Goal: Information Seeking & Learning: Learn about a topic

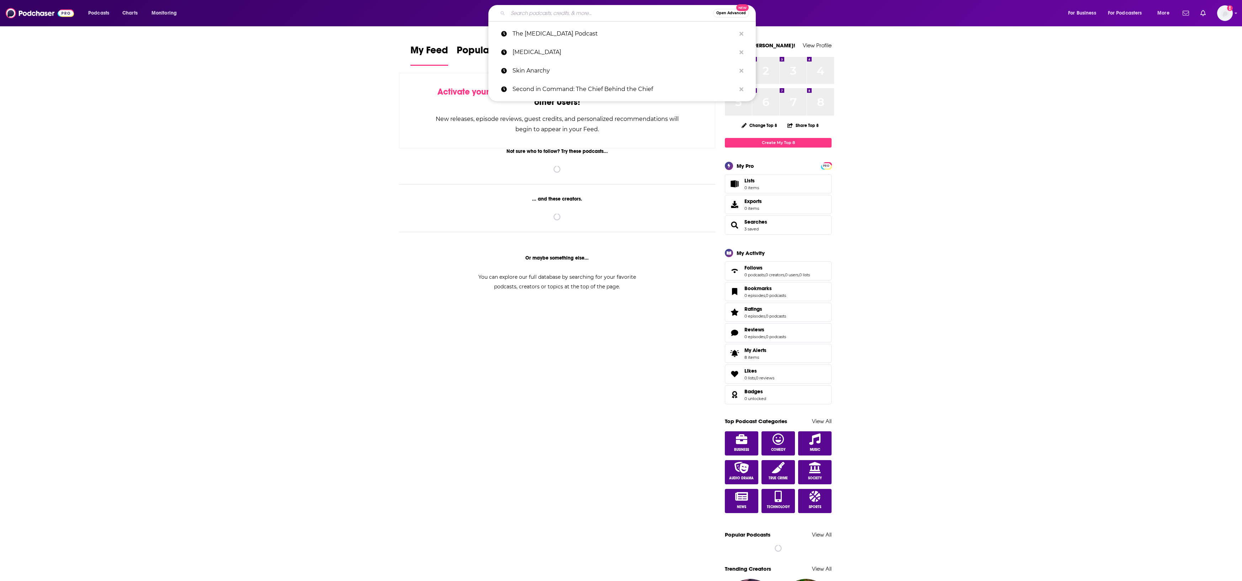
click at [536, 16] on input "Search podcasts, credits, & more..." at bounding box center [610, 12] width 205 height 11
paste input "Salad With a Side of Fries Nutrition, Wellness & Weight Loss"
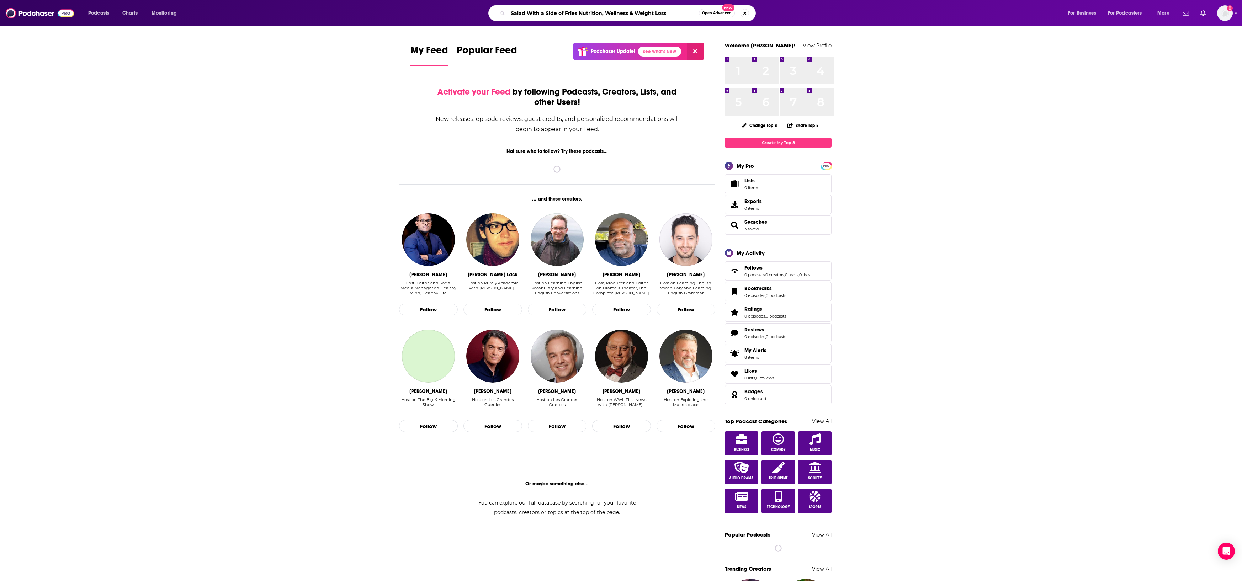
type input "Salad With a Side of Fries Nutrition, Wellness & Weight Loss"
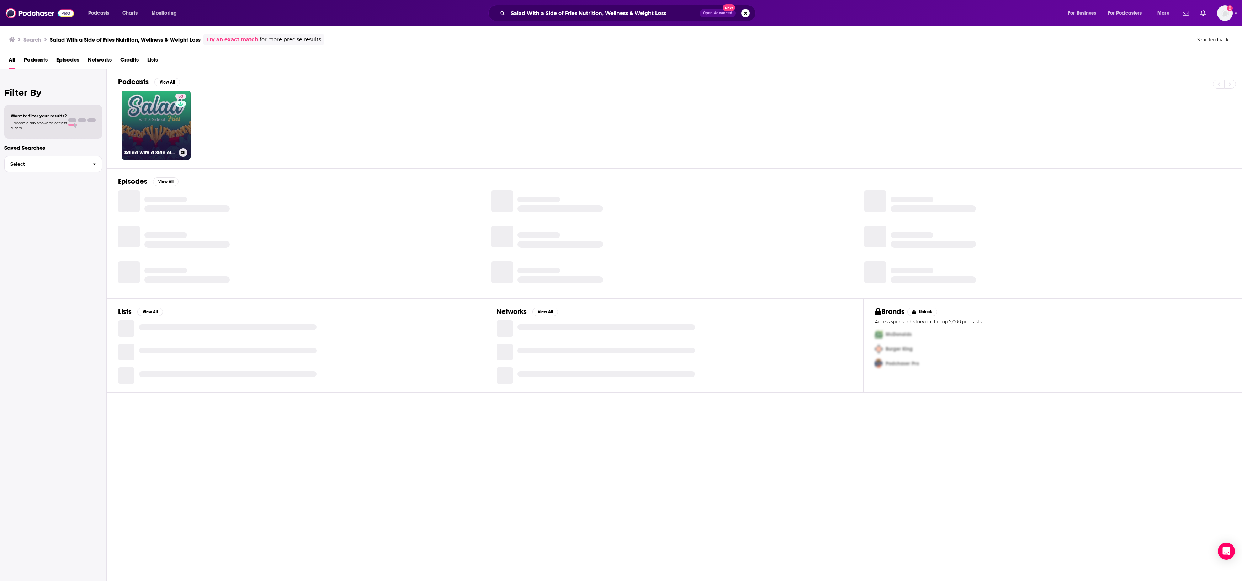
click at [184, 151] on link "53 Salad With a Side of Fries Nutrition, Wellness & Weight Loss" at bounding box center [156, 125] width 69 height 69
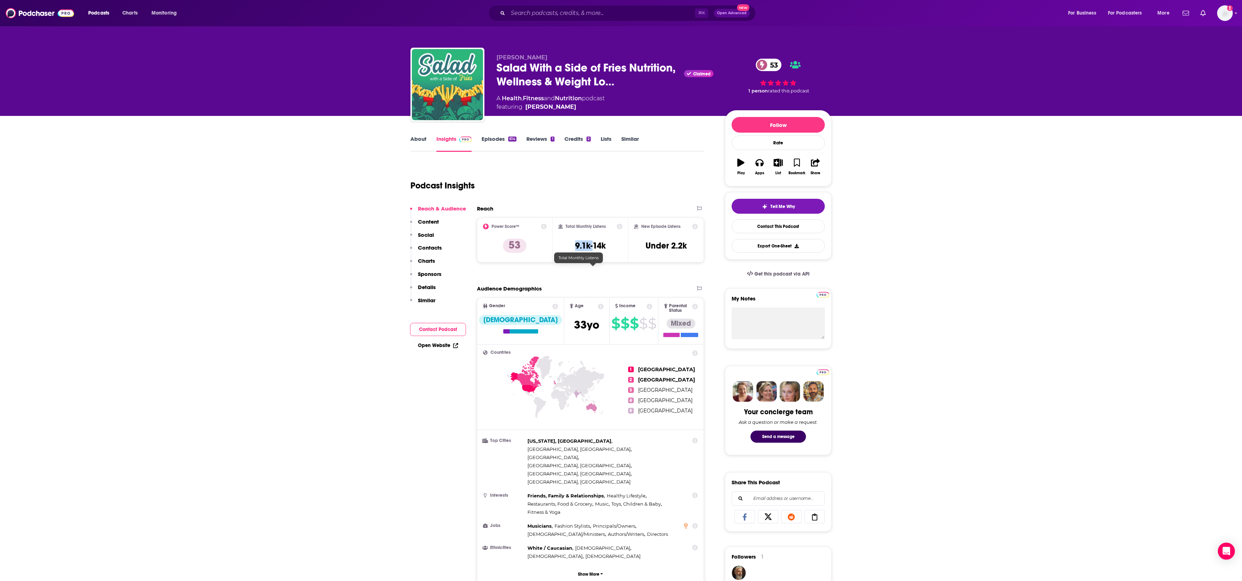
drag, startPoint x: 571, startPoint y: 272, endPoint x: 596, endPoint y: 271, distance: 24.9
click at [596, 256] on div "Total Monthly Listens 9.1k-14k" at bounding box center [590, 240] width 64 height 33
click at [602, 251] on h3 "9.1k-14k" at bounding box center [590, 245] width 31 height 11
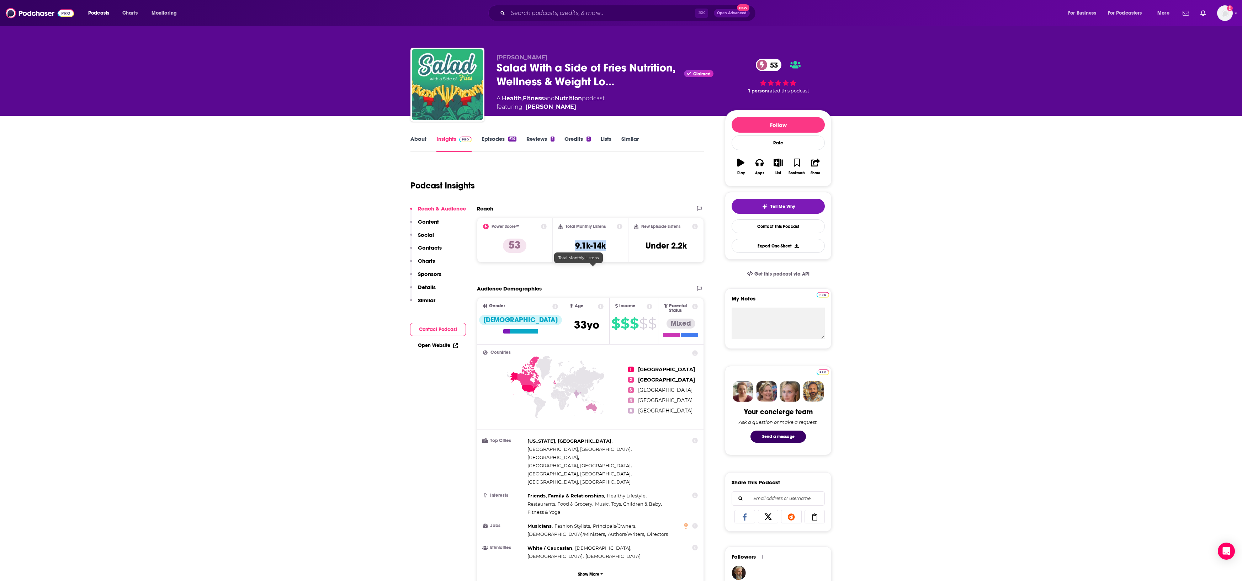
click at [602, 251] on h3 "9.1k-14k" at bounding box center [590, 245] width 31 height 11
click at [618, 256] on div "Total Monthly Listens 9.1k-14k" at bounding box center [590, 240] width 64 height 33
drag, startPoint x: 614, startPoint y: 276, endPoint x: 576, endPoint y: 277, distance: 38.4
click at [576, 256] on div "Total Monthly Listens 9.1k-14k" at bounding box center [590, 240] width 64 height 33
copy h3 "9.1k-14k"
